Goal: Information Seeking & Learning: Compare options

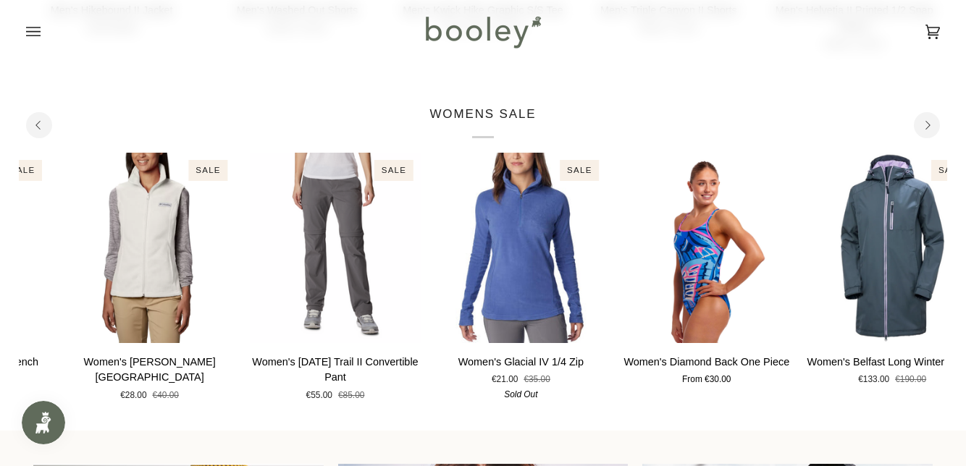
scroll to position [762, 0]
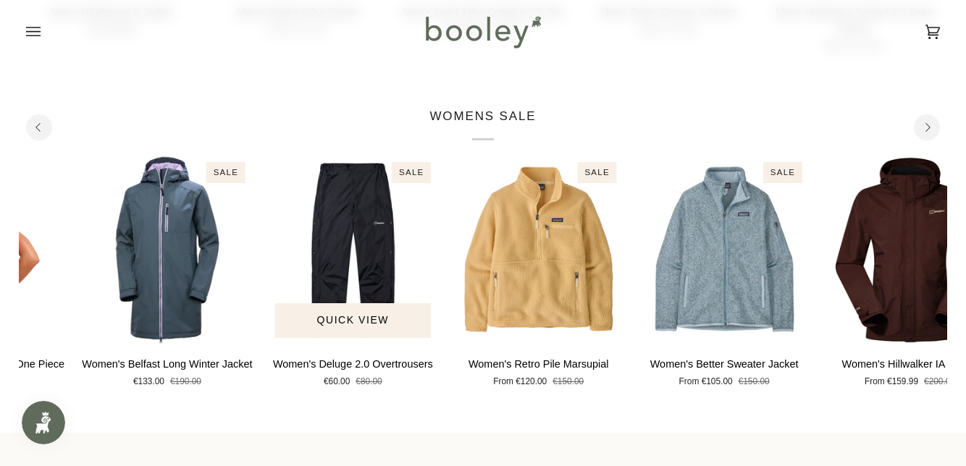
click at [384, 258] on img "Women's Deluge 2.0 Overtrousers" at bounding box center [352, 250] width 171 height 190
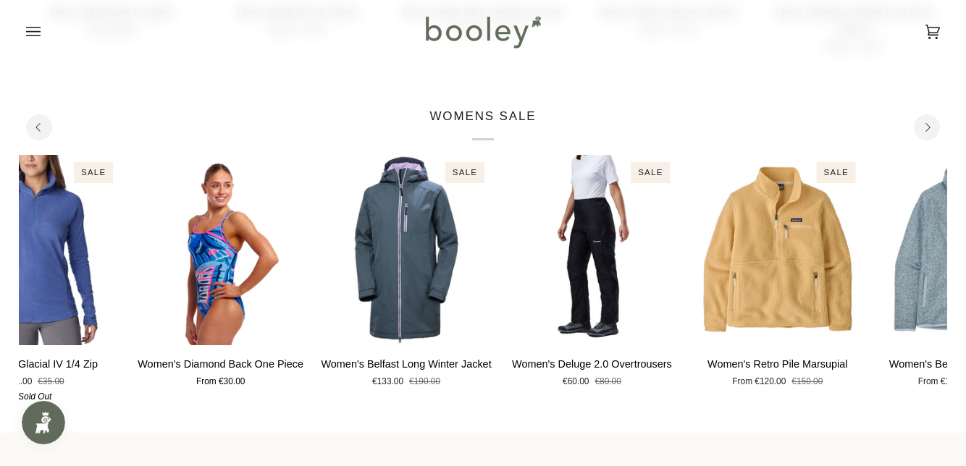
scroll to position [744, 0]
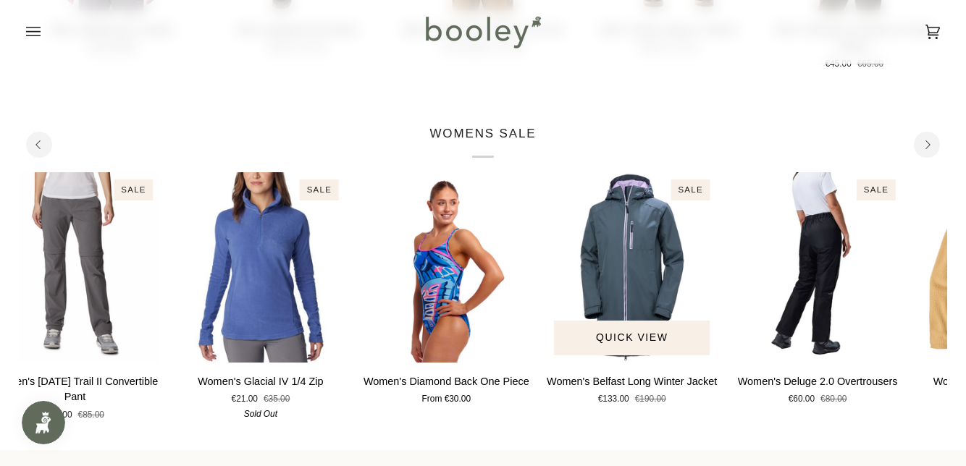
click at [647, 287] on img "Women's Belfast Long Winter Jacket" at bounding box center [632, 267] width 171 height 190
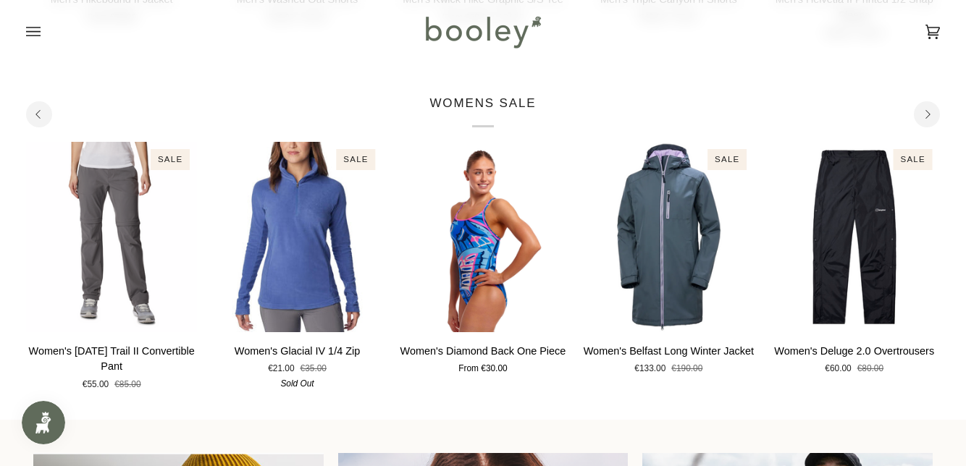
scroll to position [805, 0]
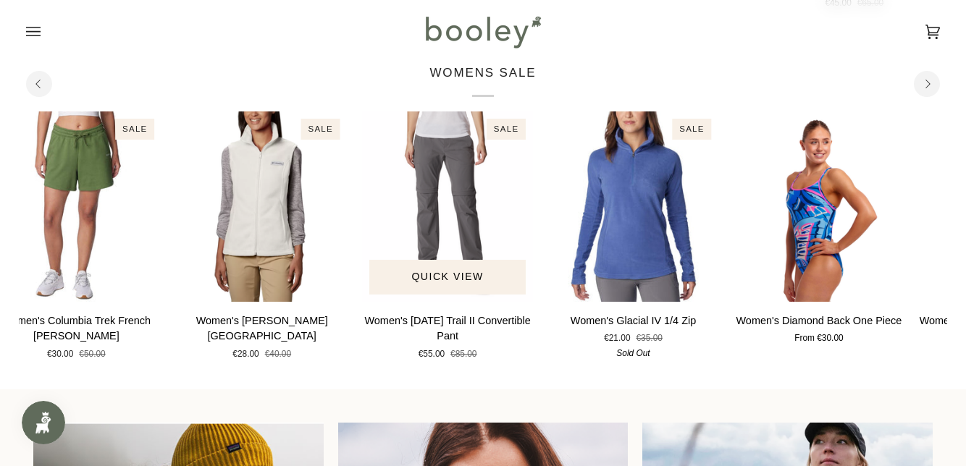
click at [474, 203] on img "Women's Saturday Trail II Convertible Pant" at bounding box center [447, 206] width 171 height 190
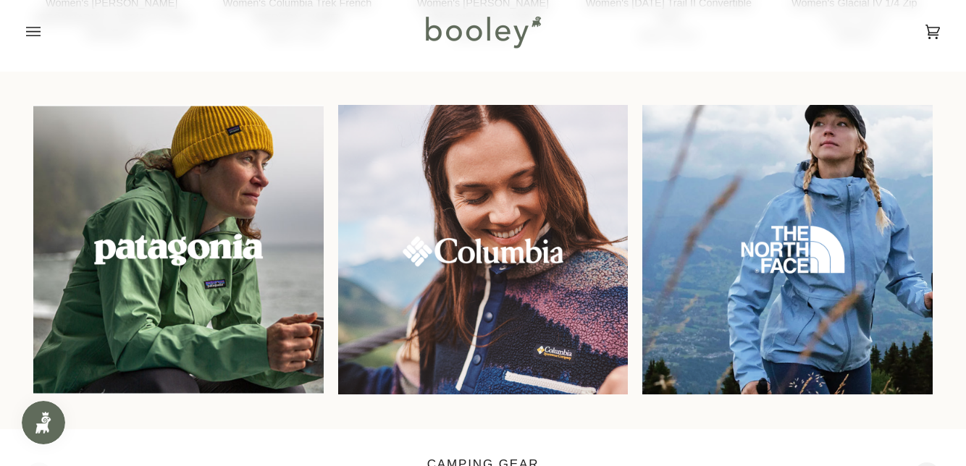
scroll to position [1122, 0]
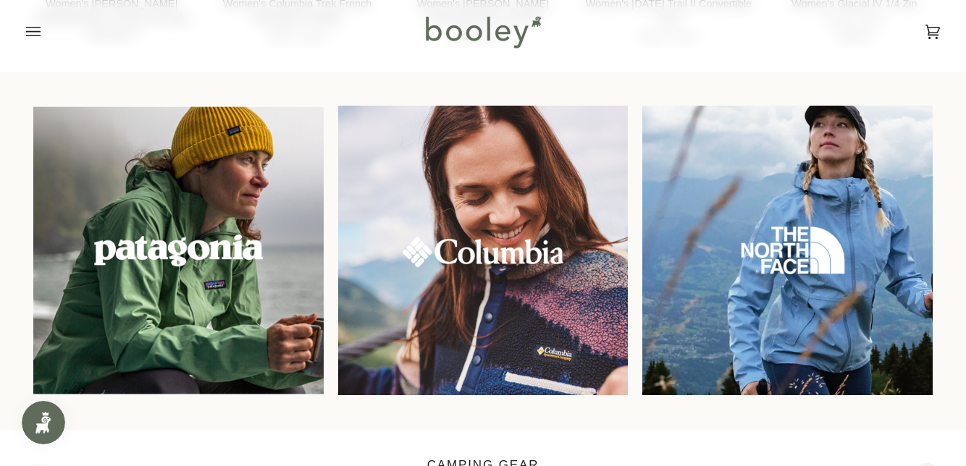
click at [812, 248] on img at bounding box center [787, 251] width 290 height 290
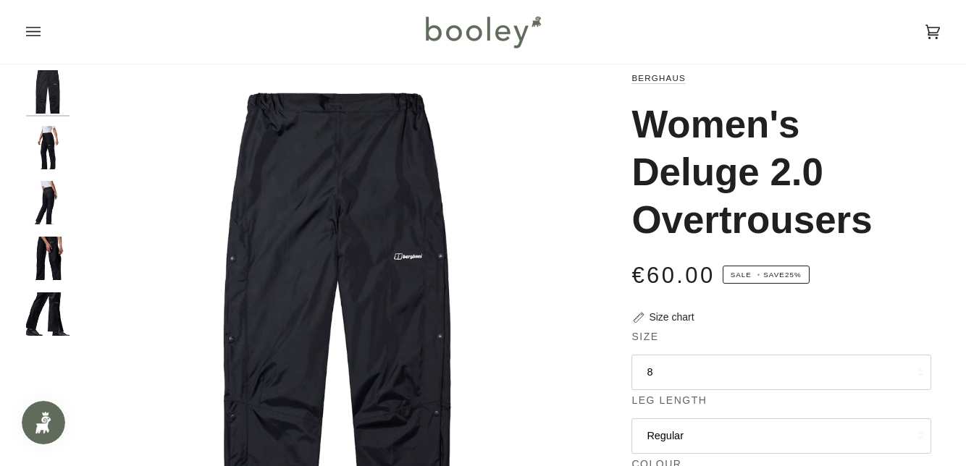
scroll to position [30, 0]
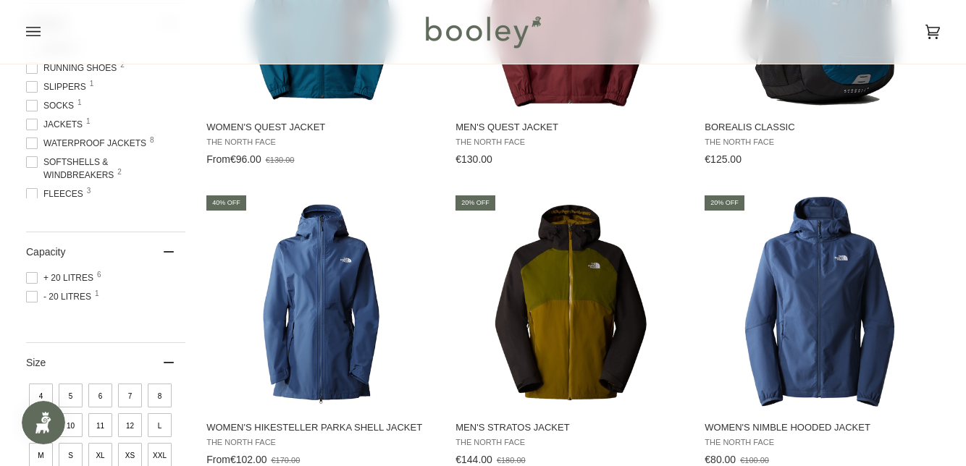
scroll to position [367, 0]
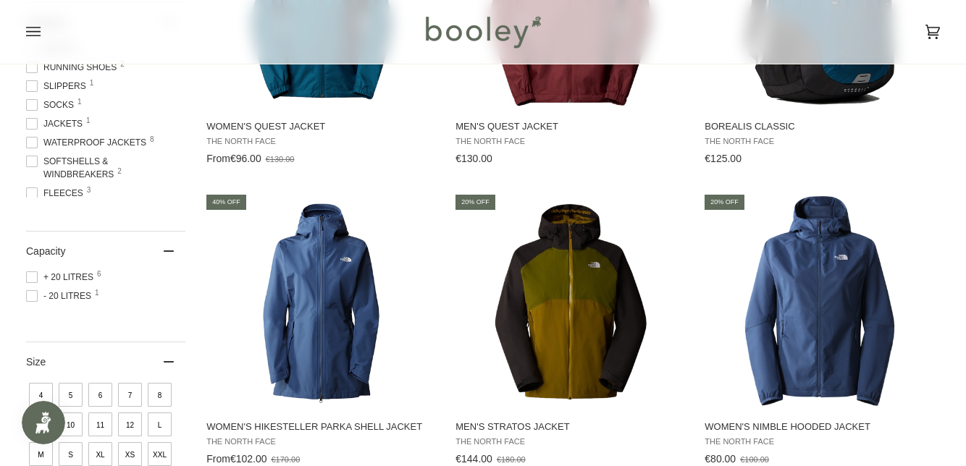
click at [793, 319] on img "Women's Nimble Hooded Jacket" at bounding box center [819, 301] width 217 height 217
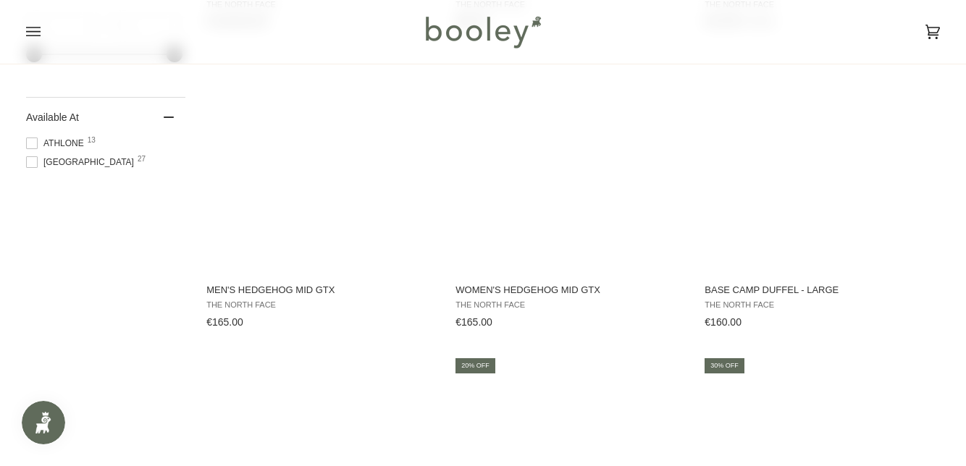
scroll to position [1104, 0]
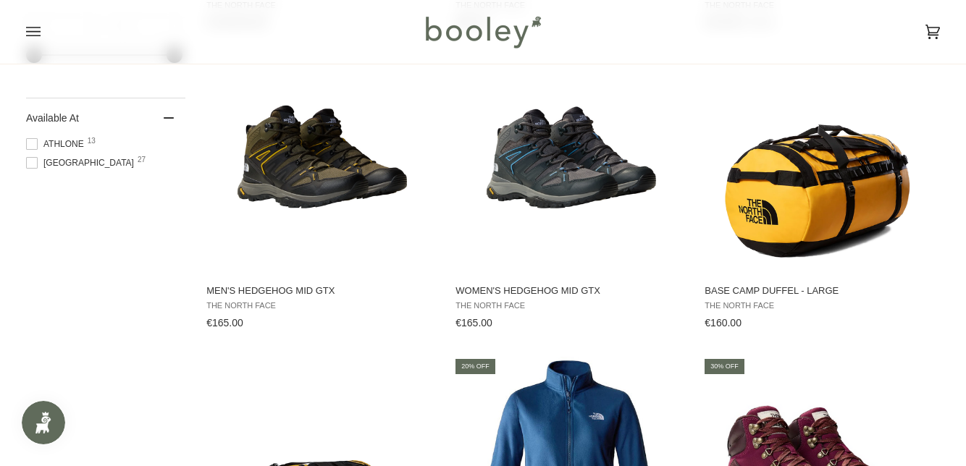
click at [589, 308] on span "The North Face" at bounding box center [569, 305] width 229 height 9
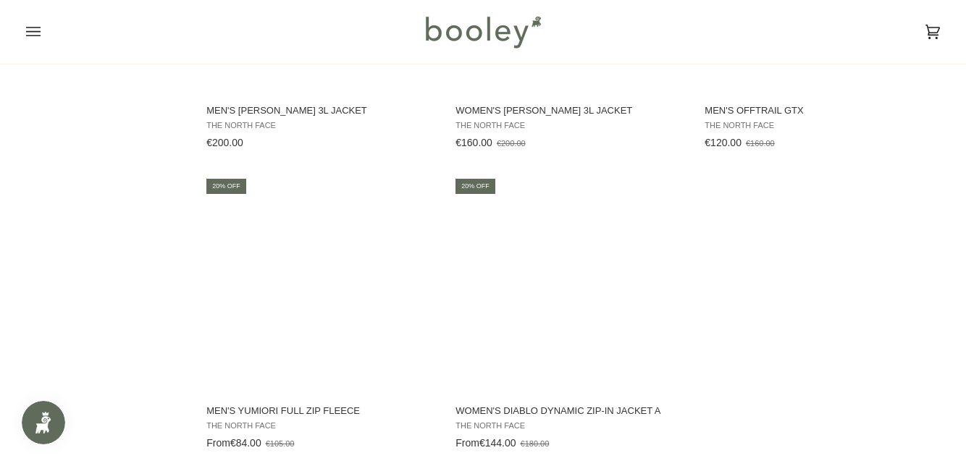
scroll to position [1889, 0]
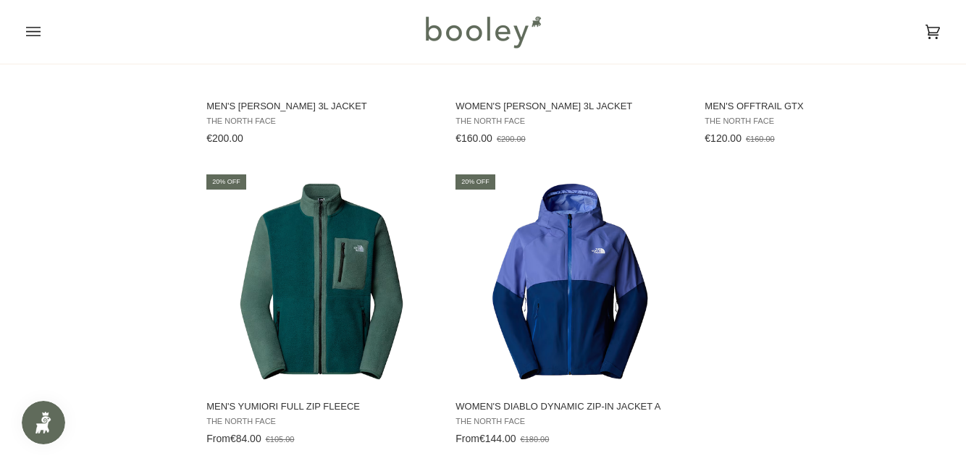
click at [573, 292] on img "Women's Diablo Dynamic Zip-in Jacket A" at bounding box center [570, 280] width 217 height 217
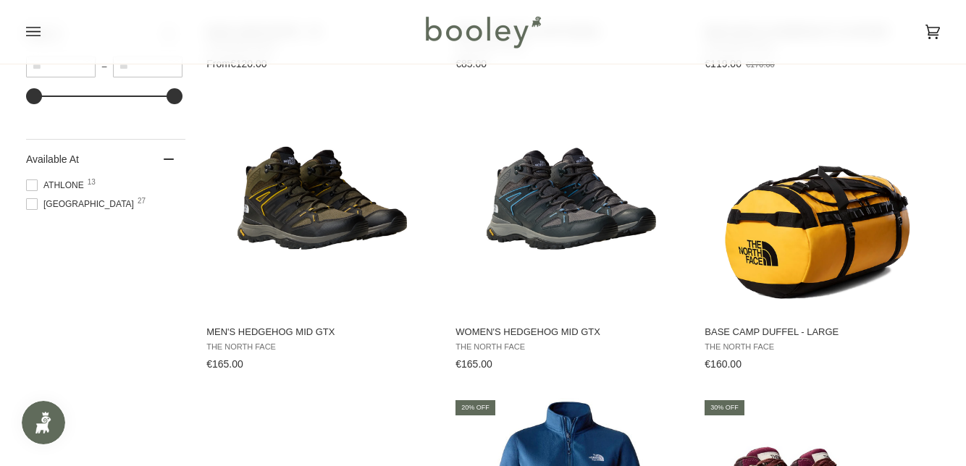
scroll to position [1060, 0]
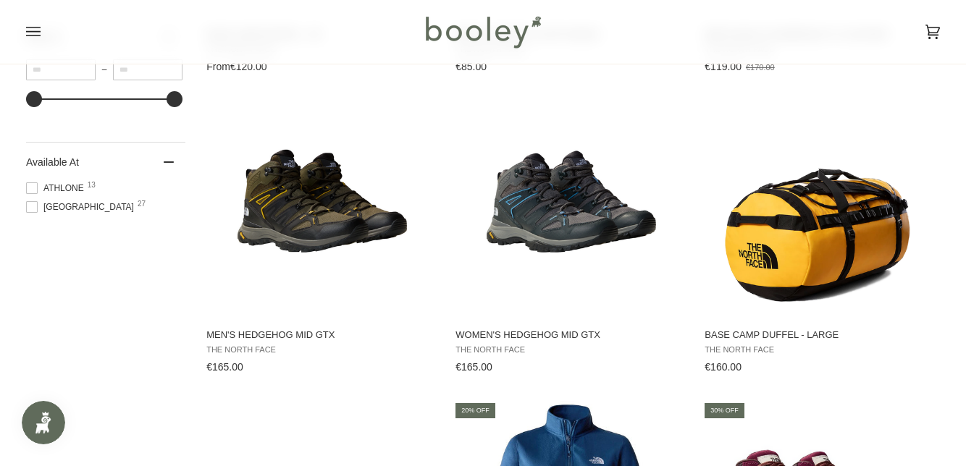
click at [597, 223] on img "Women's Hedgehog Mid GTX" at bounding box center [570, 209] width 217 height 217
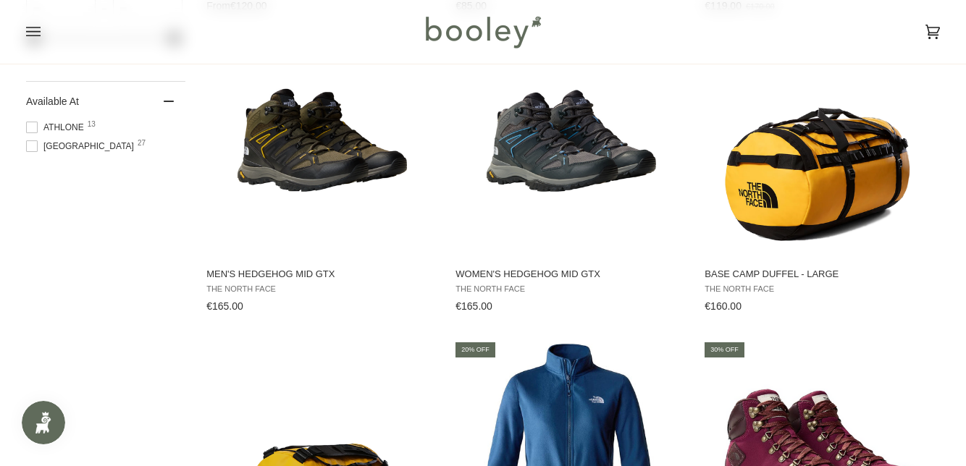
scroll to position [1121, 0]
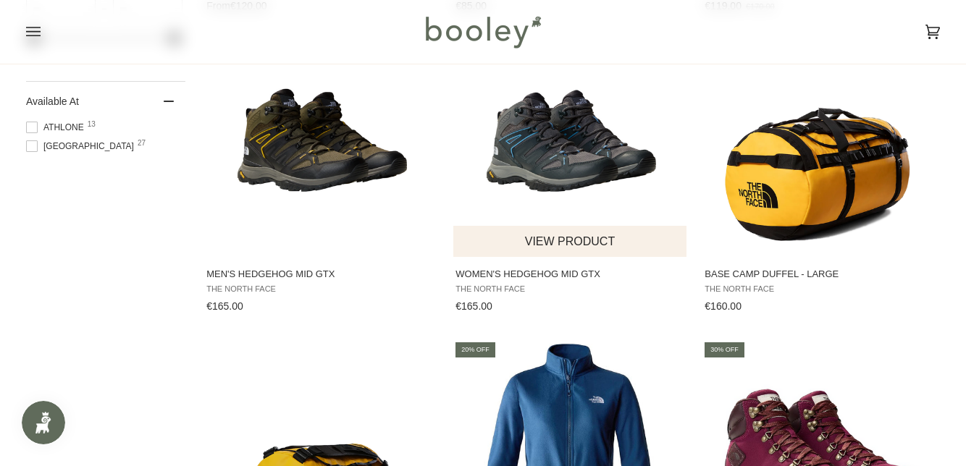
click at [641, 242] on button "View product" at bounding box center [569, 241] width 232 height 31
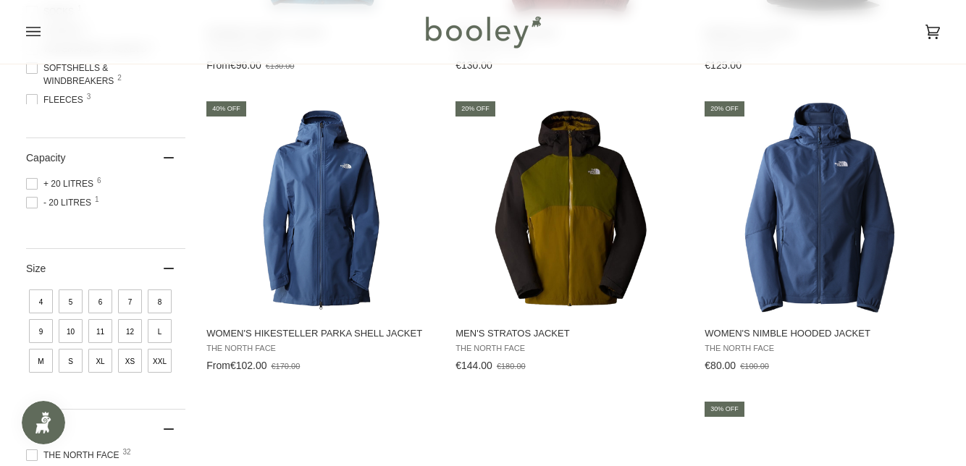
scroll to position [459, 0]
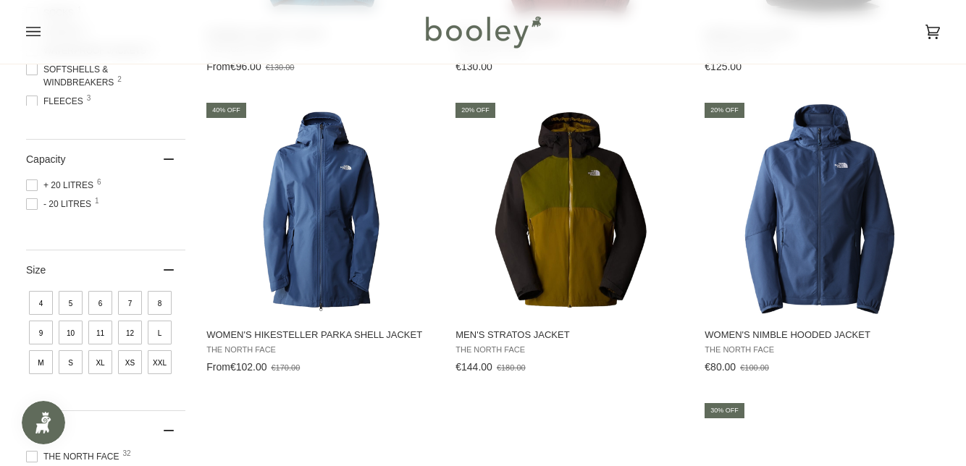
click at [817, 209] on img "Women's Nimble Hooded Jacket" at bounding box center [819, 209] width 217 height 217
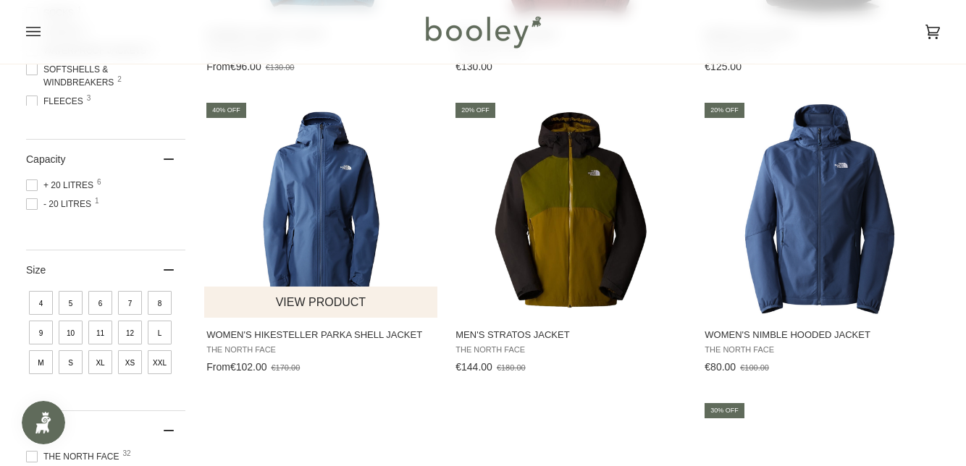
click at [351, 316] on button "View product" at bounding box center [320, 302] width 232 height 31
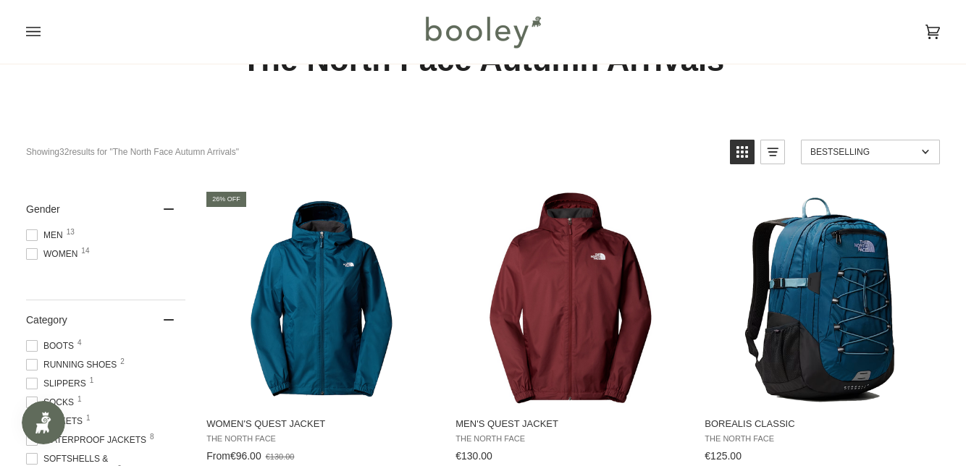
scroll to position [81, 0]
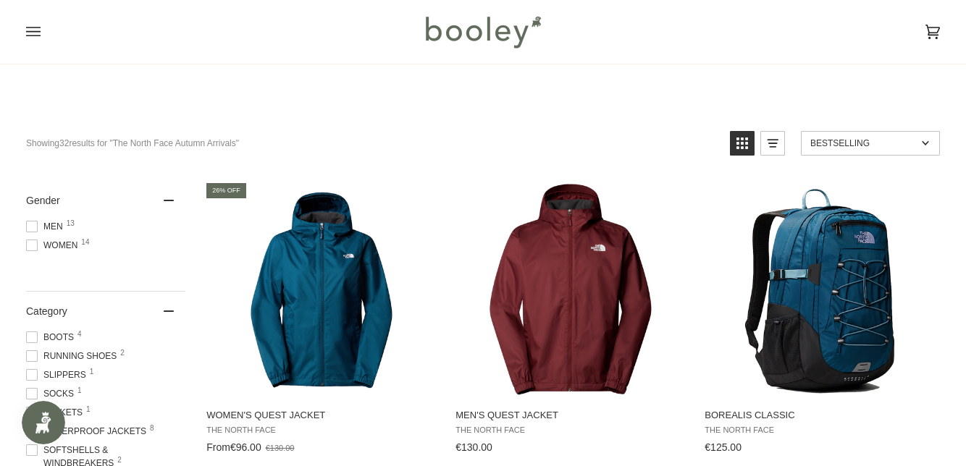
click at [308, 317] on img "Women's Quest Jacket" at bounding box center [321, 289] width 217 height 217
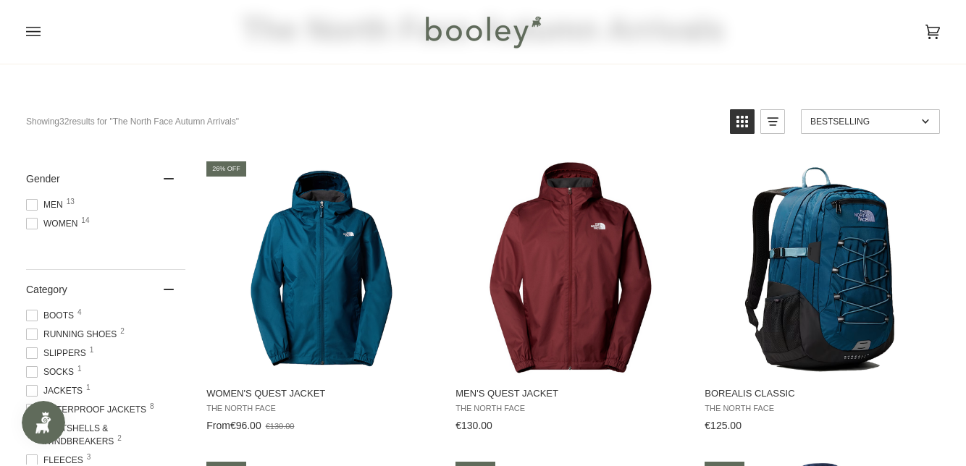
scroll to position [0, 0]
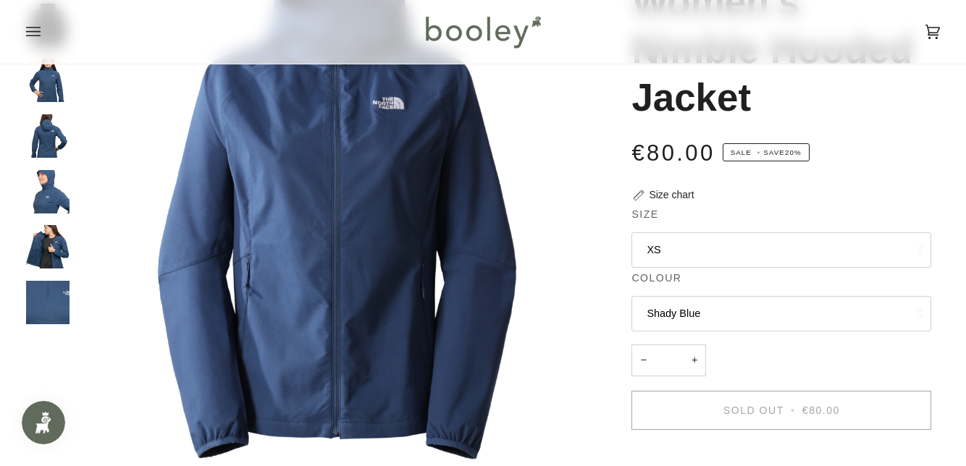
click at [621, 166] on div "The North Face Women's Nimble Hooded Jacket €80.00 Sale • Save 20% Size chart S…" at bounding box center [768, 344] width 326 height 792
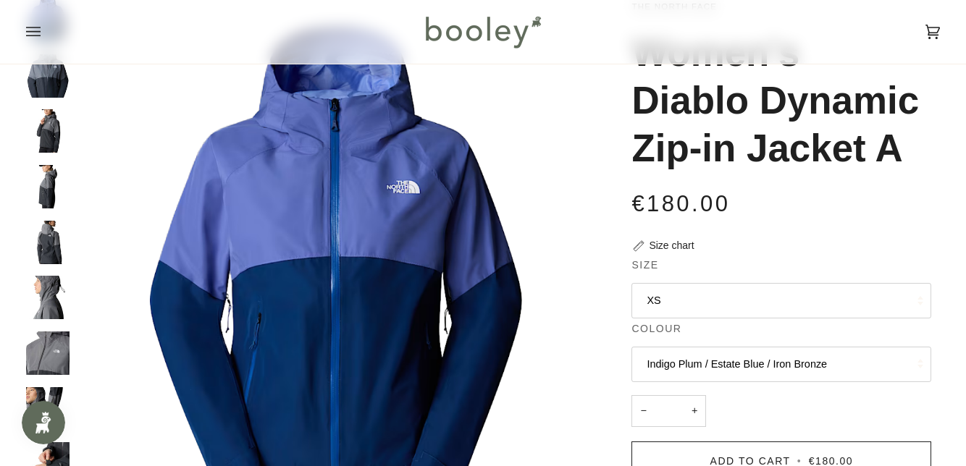
click at [652, 271] on span "Size" at bounding box center [644, 265] width 27 height 15
click at [654, 303] on button "XS" at bounding box center [781, 300] width 300 height 35
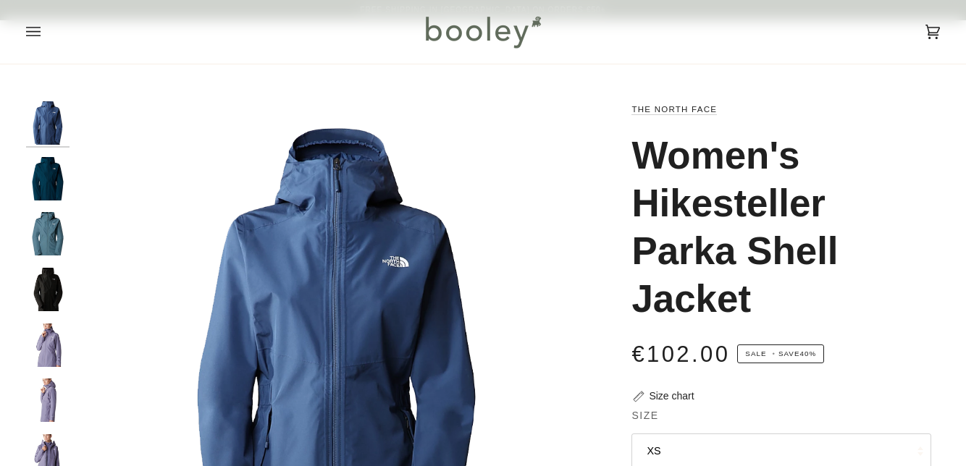
scroll to position [149, 0]
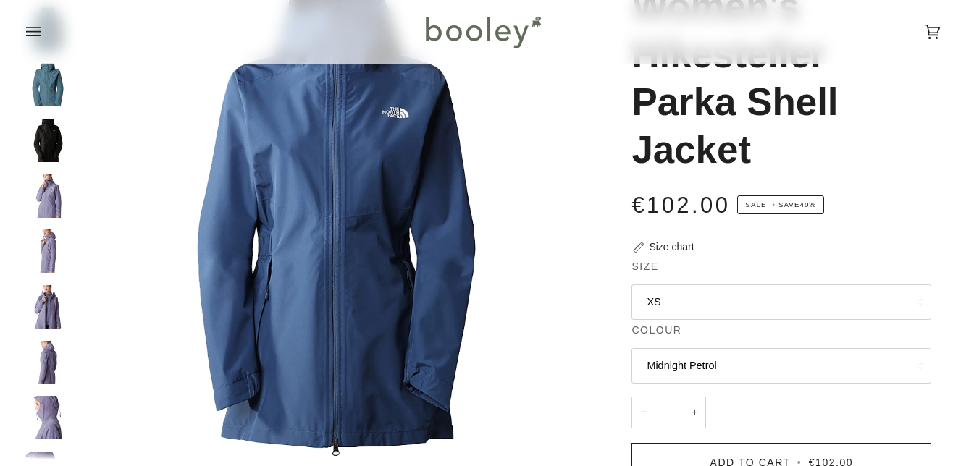
click at [715, 291] on button "XS" at bounding box center [781, 301] width 300 height 35
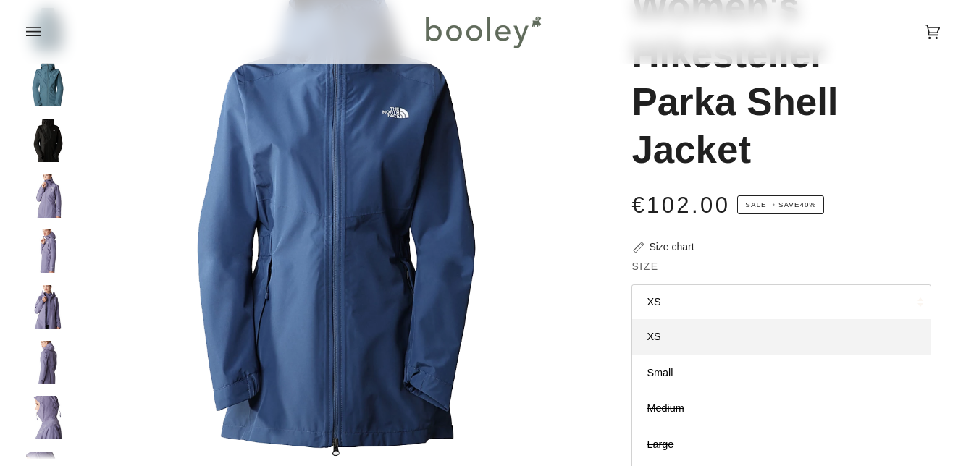
click at [694, 312] on button "XS" at bounding box center [781, 301] width 300 height 35
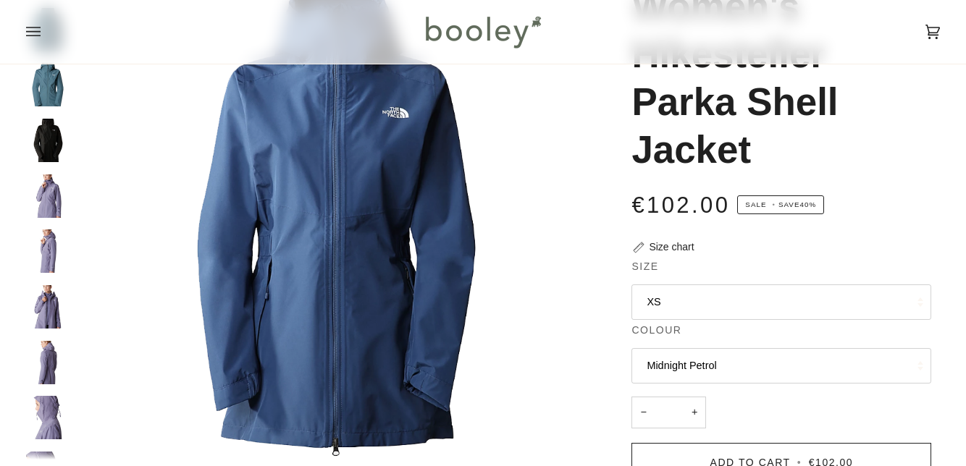
click at [711, 313] on button "XS" at bounding box center [781, 301] width 300 height 35
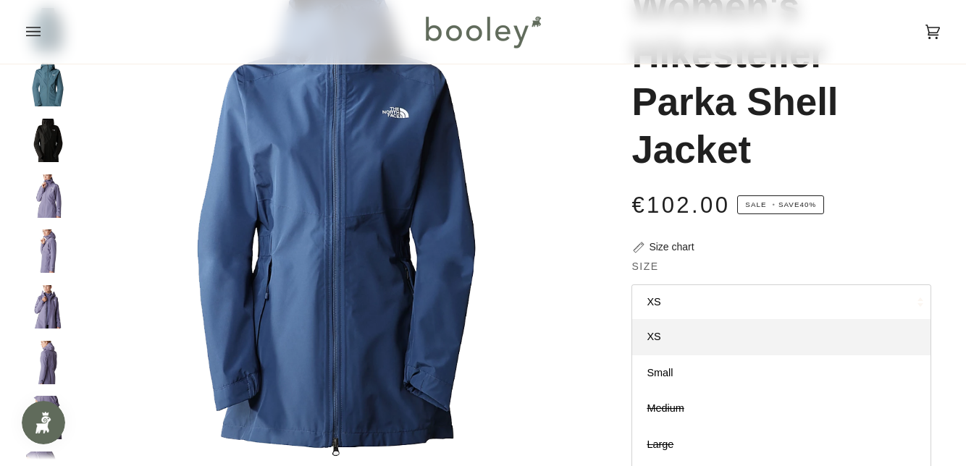
scroll to position [0, 0]
click at [924, 178] on div "Women's Hikesteller Parka Shell Jacket" at bounding box center [781, 86] width 300 height 206
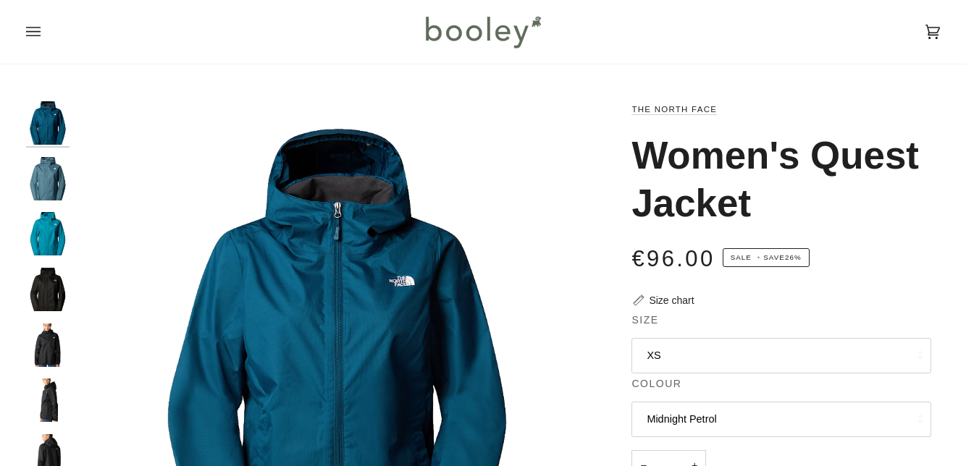
click at [775, 338] on button "XS" at bounding box center [781, 355] width 300 height 35
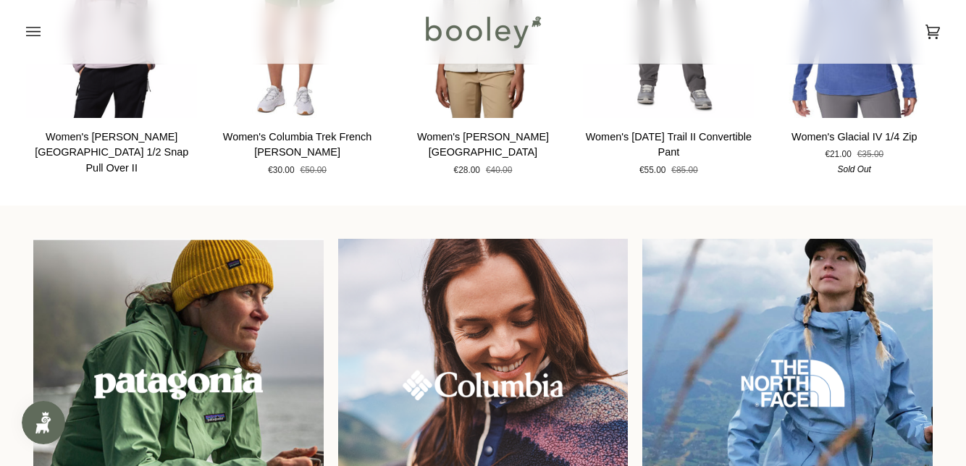
click at [181, 408] on img at bounding box center [178, 384] width 290 height 290
click at [181, 405] on img at bounding box center [178, 384] width 290 height 290
click at [555, 371] on img at bounding box center [483, 384] width 290 height 290
click at [532, 384] on img at bounding box center [483, 384] width 290 height 290
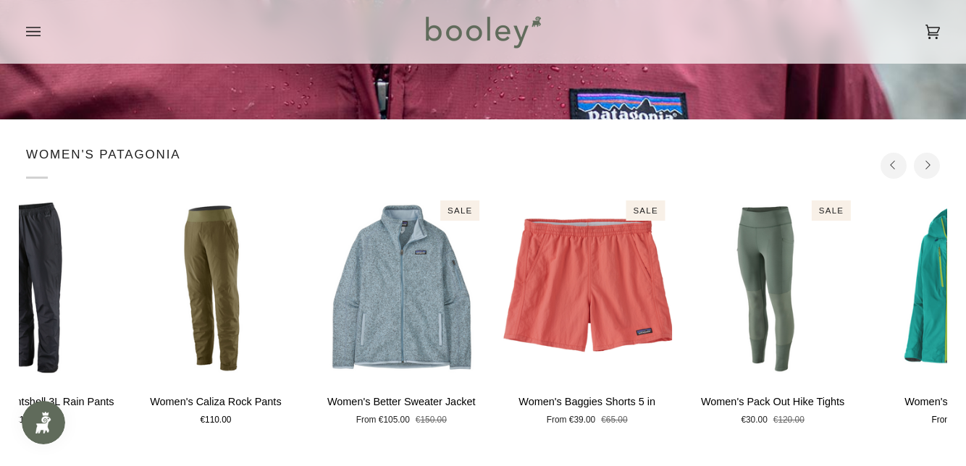
scroll to position [266, 0]
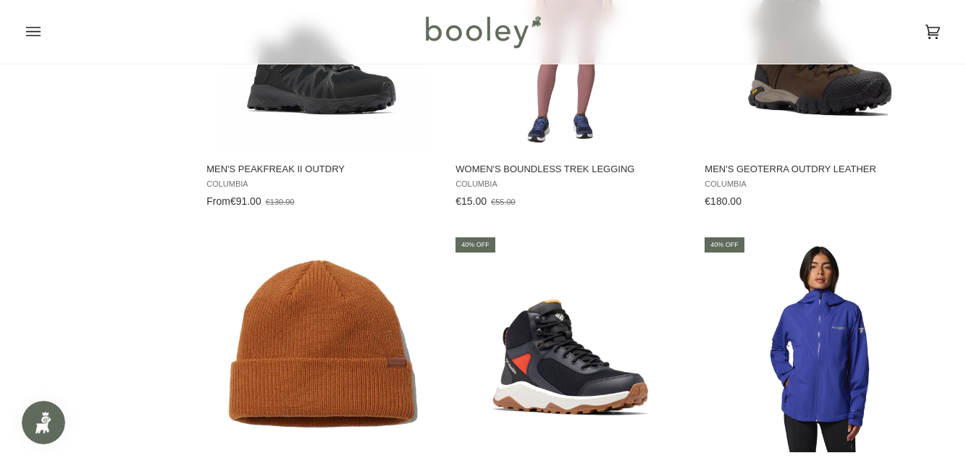
scroll to position [1565, 0]
click at [814, 363] on img "Women's Ampli-Dry II Shell" at bounding box center [819, 343] width 217 height 217
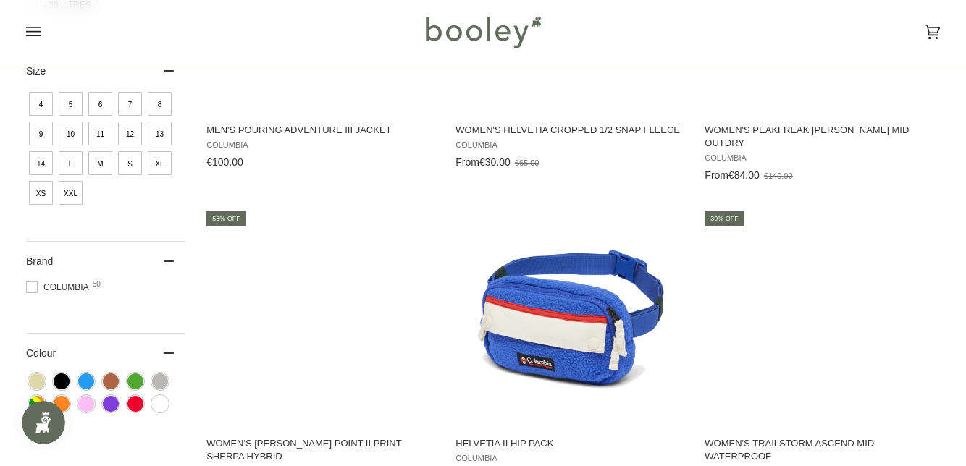
scroll to position [676, 0]
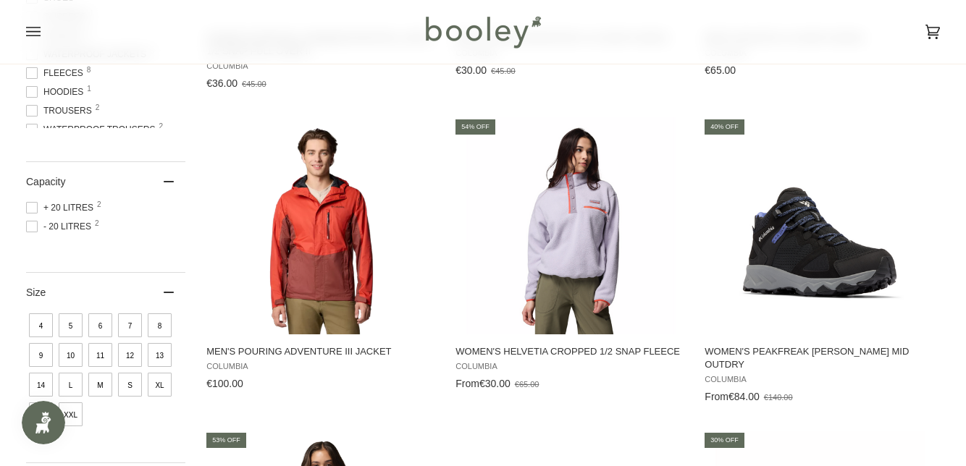
click at [867, 195] on img "Women's Peakfreak Hera II Mid OutDry" at bounding box center [819, 225] width 217 height 217
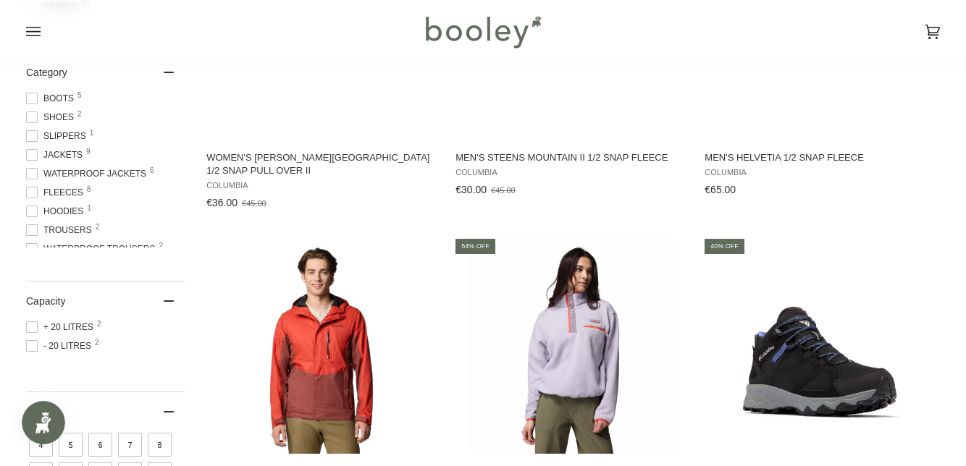
scroll to position [334, 0]
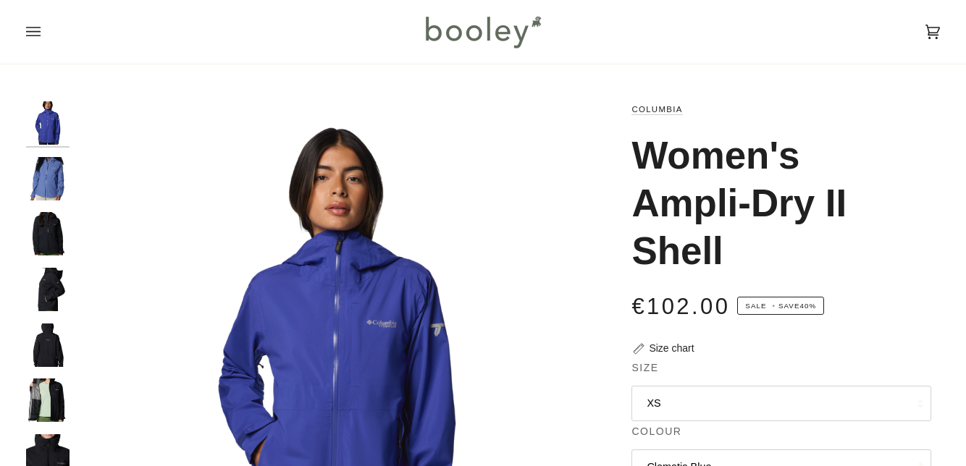
scroll to position [65, 0]
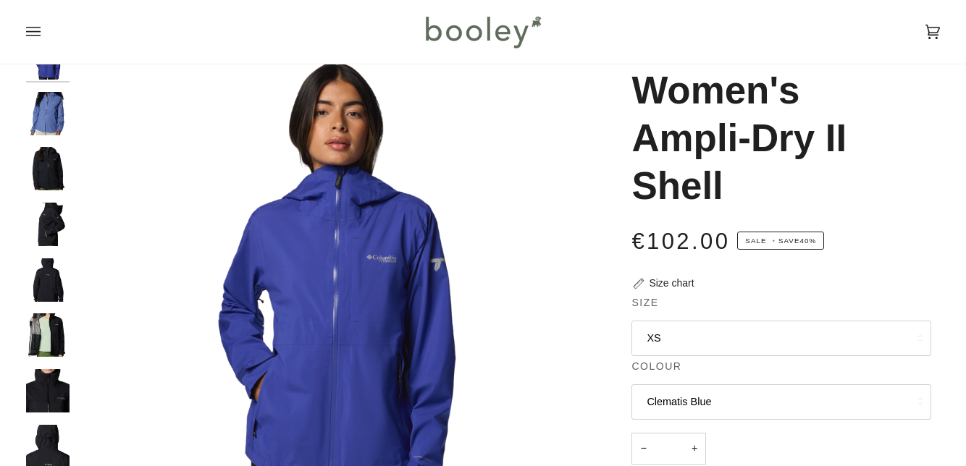
click at [722, 321] on button "XS" at bounding box center [781, 338] width 300 height 35
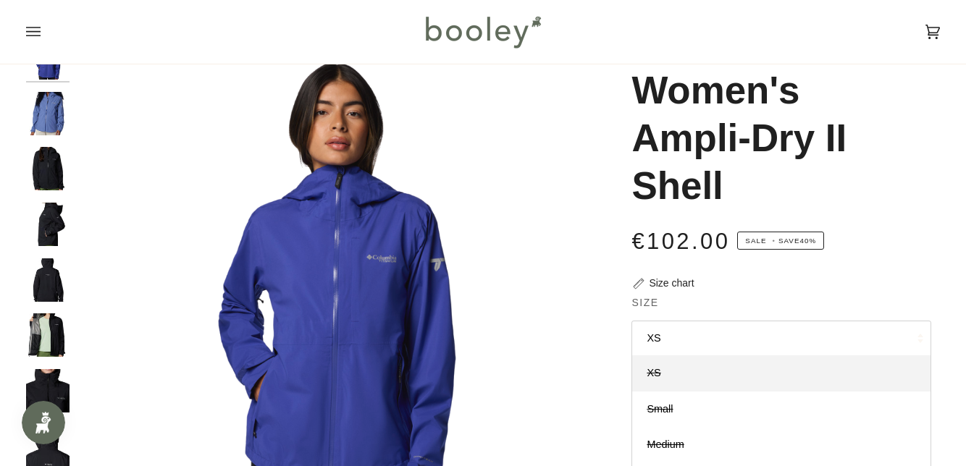
scroll to position [0, 0]
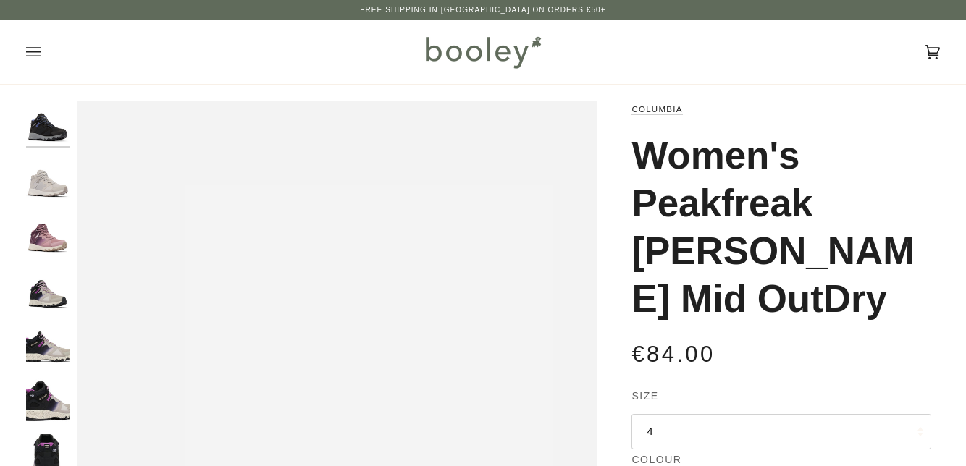
click at [722, 414] on button "4" at bounding box center [781, 431] width 300 height 35
